Goal: Task Accomplishment & Management: Manage account settings

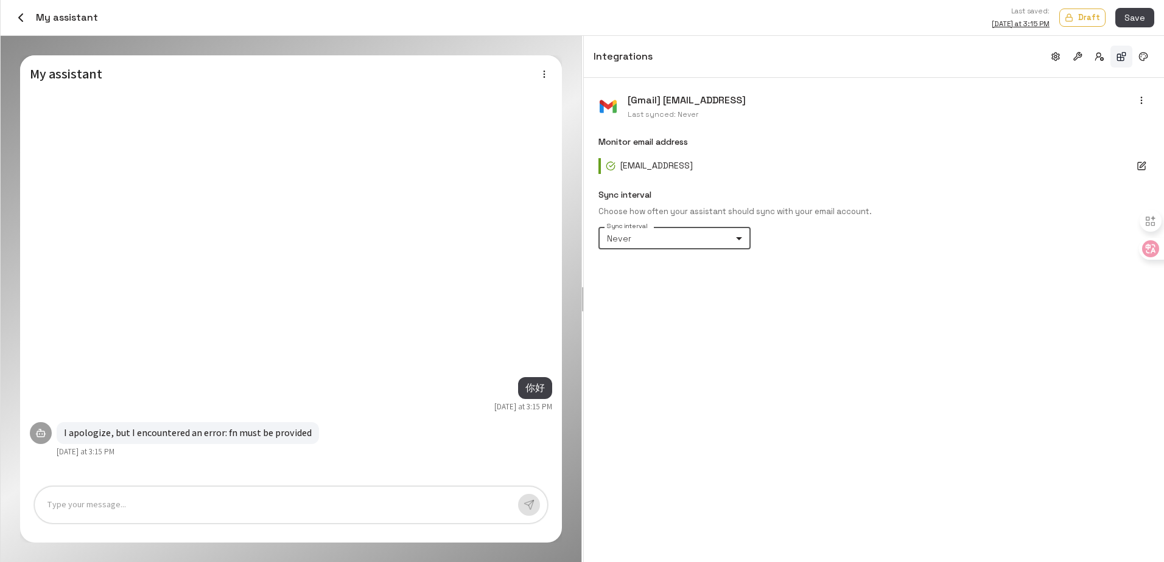
click at [18, 16] on icon "button" at bounding box center [20, 17] width 15 height 15
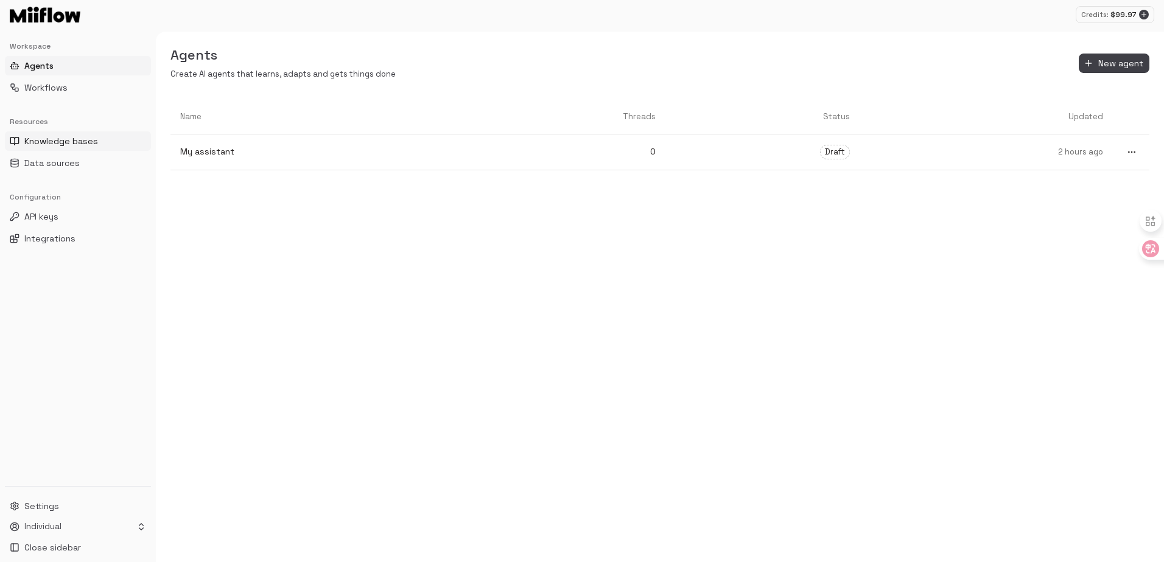
click at [58, 137] on span "Knowledge bases" at bounding box center [61, 141] width 74 height 12
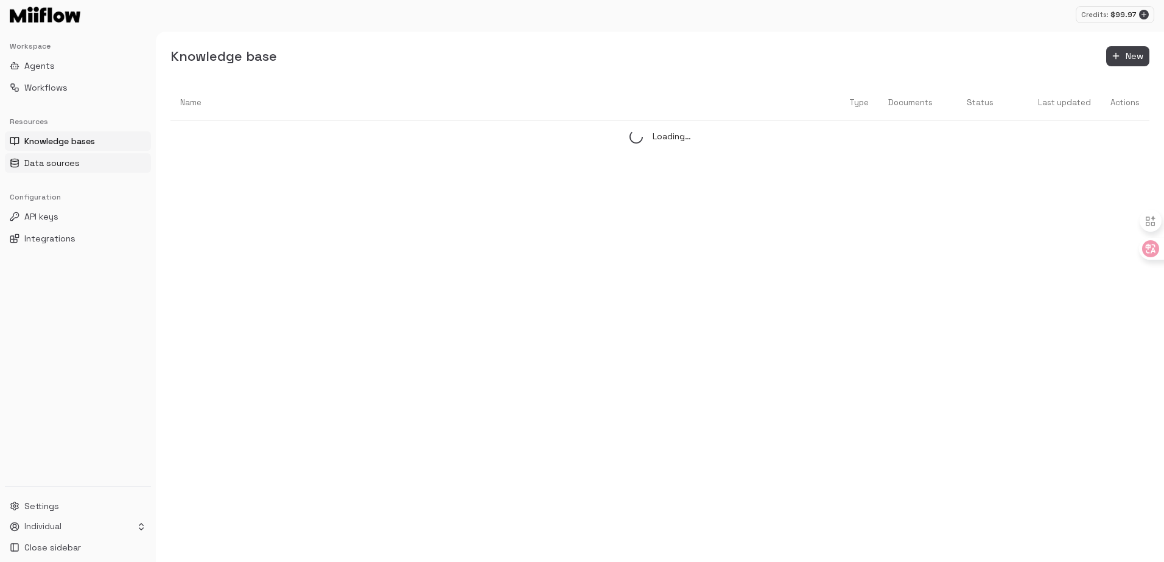
click at [86, 158] on button "Data sources" at bounding box center [78, 162] width 146 height 19
click at [55, 246] on button "Integrations" at bounding box center [78, 238] width 146 height 19
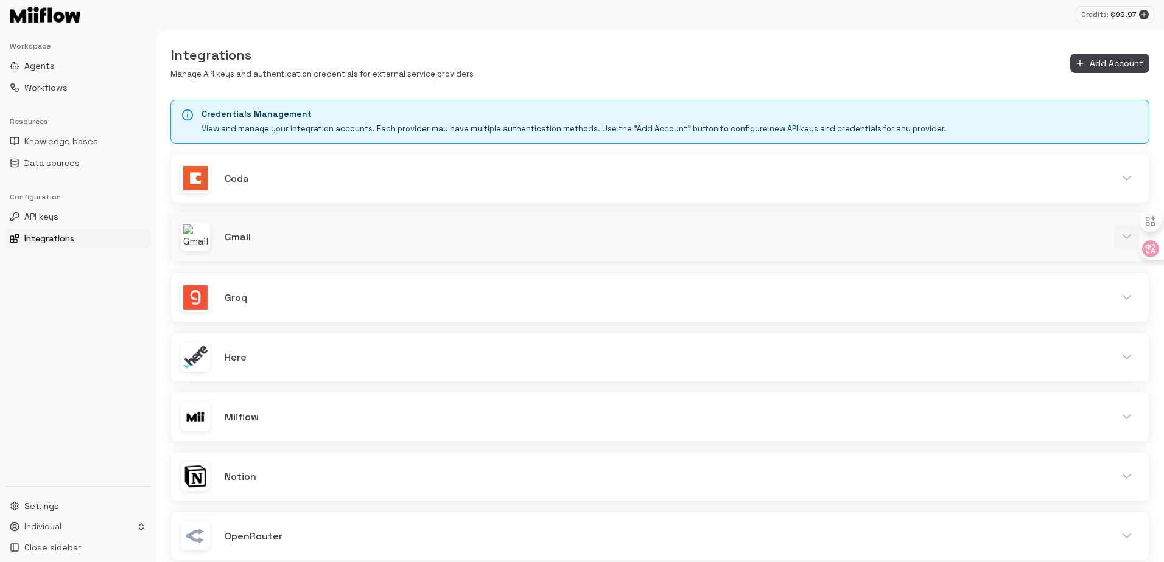
click at [1123, 233] on icon at bounding box center [1126, 236] width 15 height 15
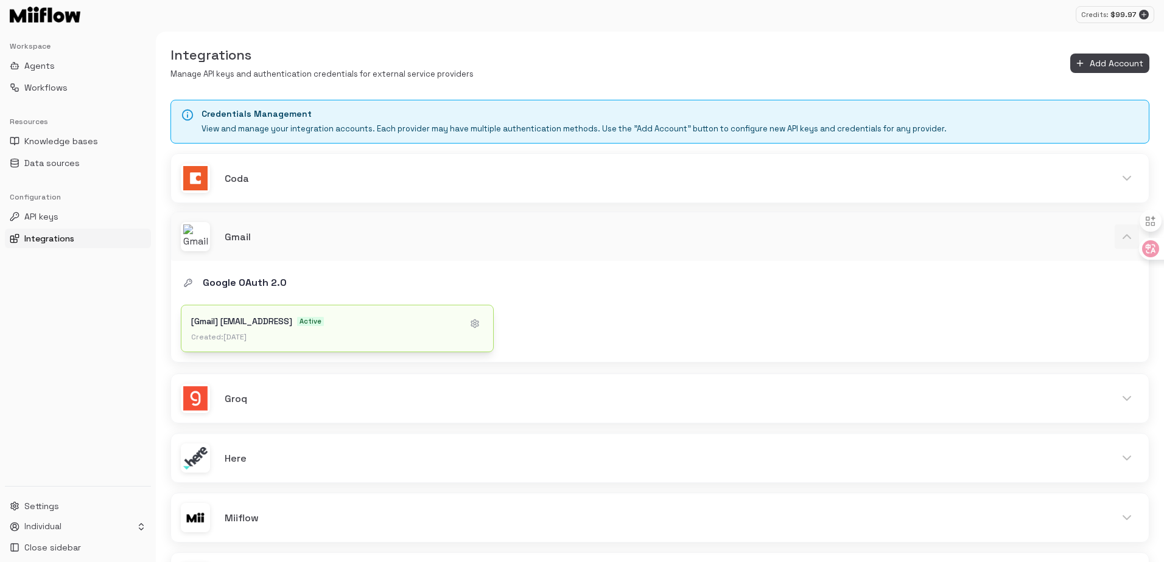
click at [350, 310] on div "[Gmail] [EMAIL_ADDRESS] Active Created: [DATE]" at bounding box center [337, 329] width 312 height 46
click at [258, 320] on h4 "[Gmail] [EMAIL_ADDRESS]" at bounding box center [241, 321] width 101 height 12
click at [311, 314] on div "[Gmail] [EMAIL_ADDRESS] Active Created: [DATE]" at bounding box center [337, 329] width 312 height 46
click at [526, 223] on div "Gmail" at bounding box center [660, 238] width 978 height 49
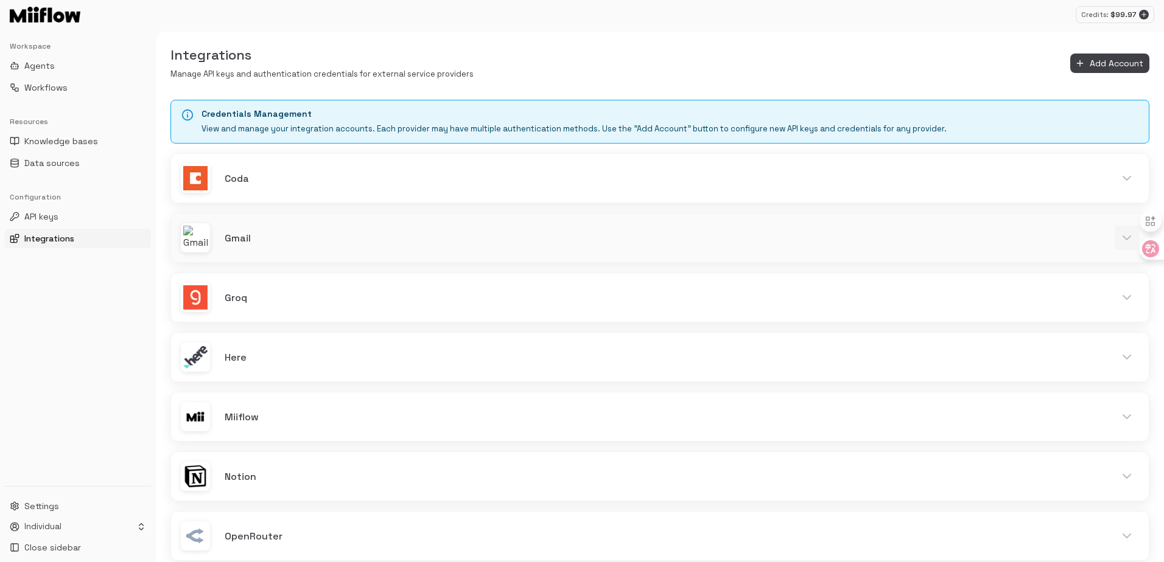
click at [405, 222] on div "Gmail" at bounding box center [660, 238] width 978 height 49
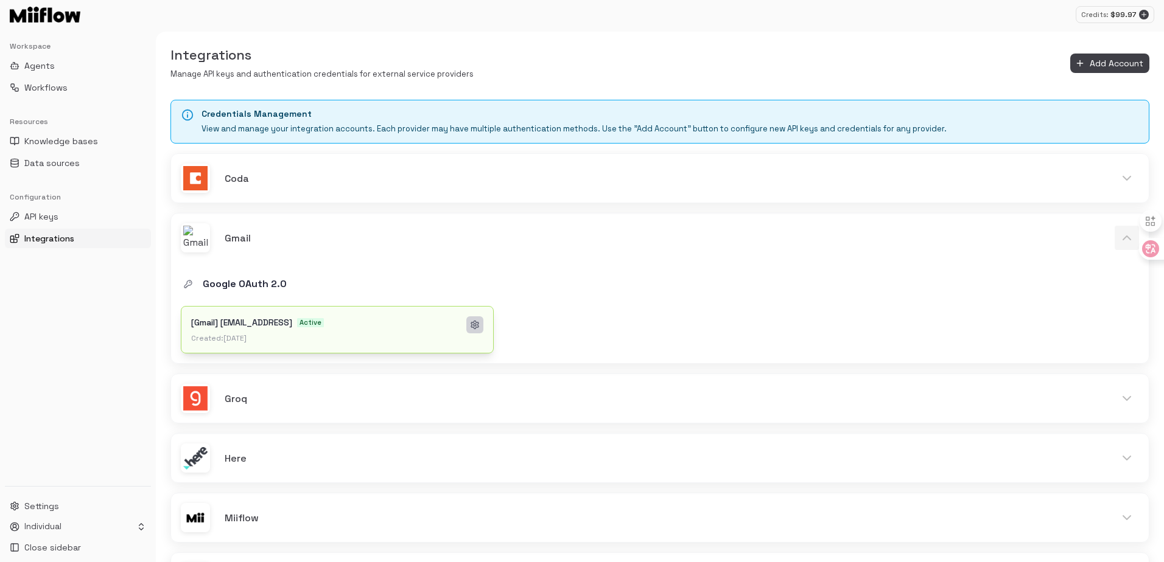
click at [478, 322] on icon at bounding box center [474, 325] width 7 height 8
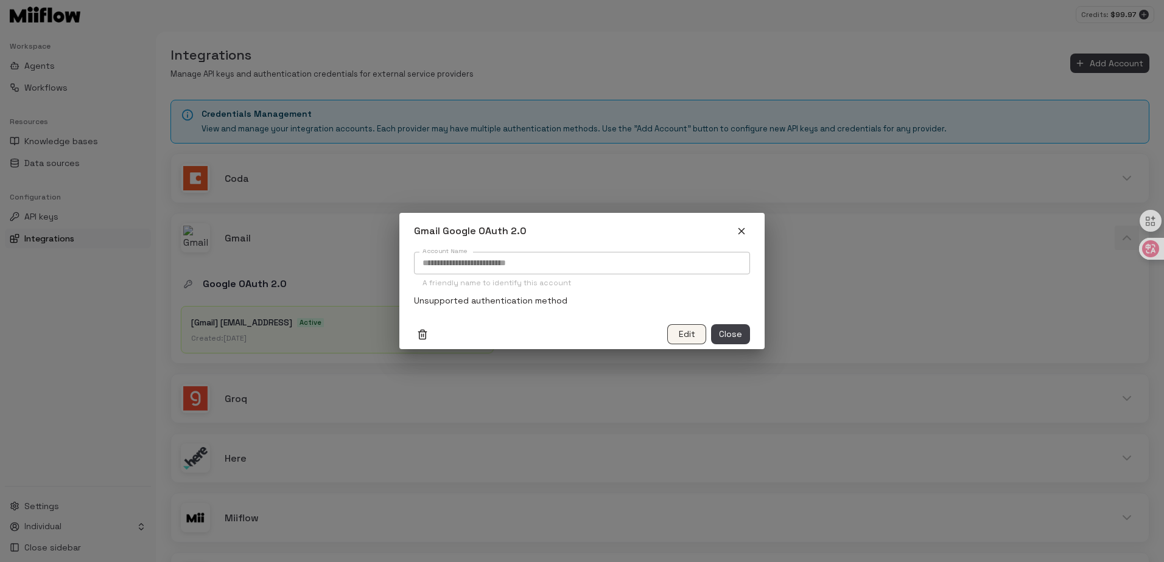
click at [668, 328] on button "Edit" at bounding box center [686, 334] width 39 height 20
drag, startPoint x: 681, startPoint y: 331, endPoint x: 636, endPoint y: 321, distance: 45.6
click at [636, 321] on div "Cancel Save" at bounding box center [581, 335] width 365 height 30
click at [738, 231] on icon "button" at bounding box center [741, 231] width 11 height 11
